Goal: Browse casually

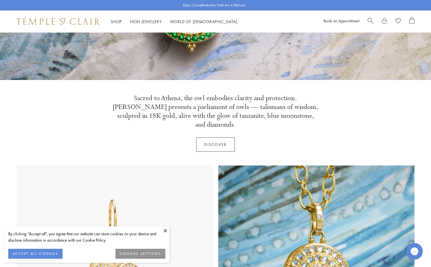
scroll to position [-5, 0]
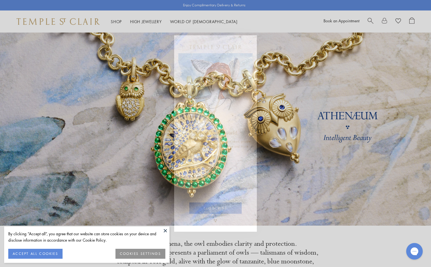
click at [251, 42] on circle "Close dialog" at bounding box center [250, 41] width 7 height 7
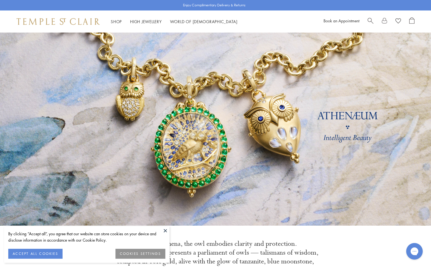
scroll to position [0, 0]
click at [166, 230] on button at bounding box center [165, 230] width 8 height 8
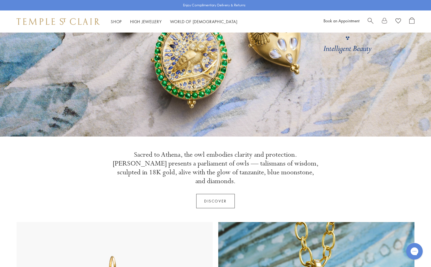
scroll to position [94, 0]
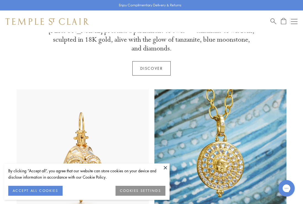
scroll to position [126, 0]
